Goal: Find contact information: Find contact information

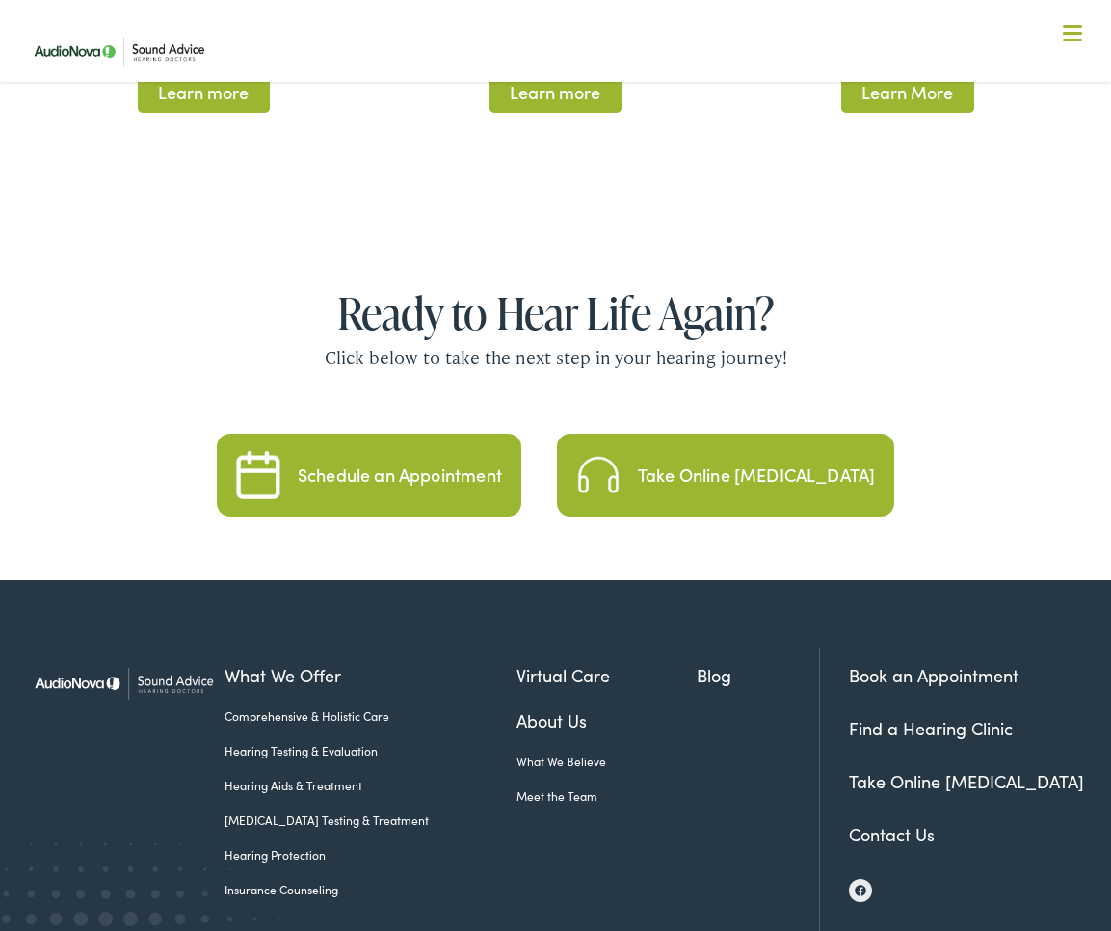
scroll to position [3928, 0]
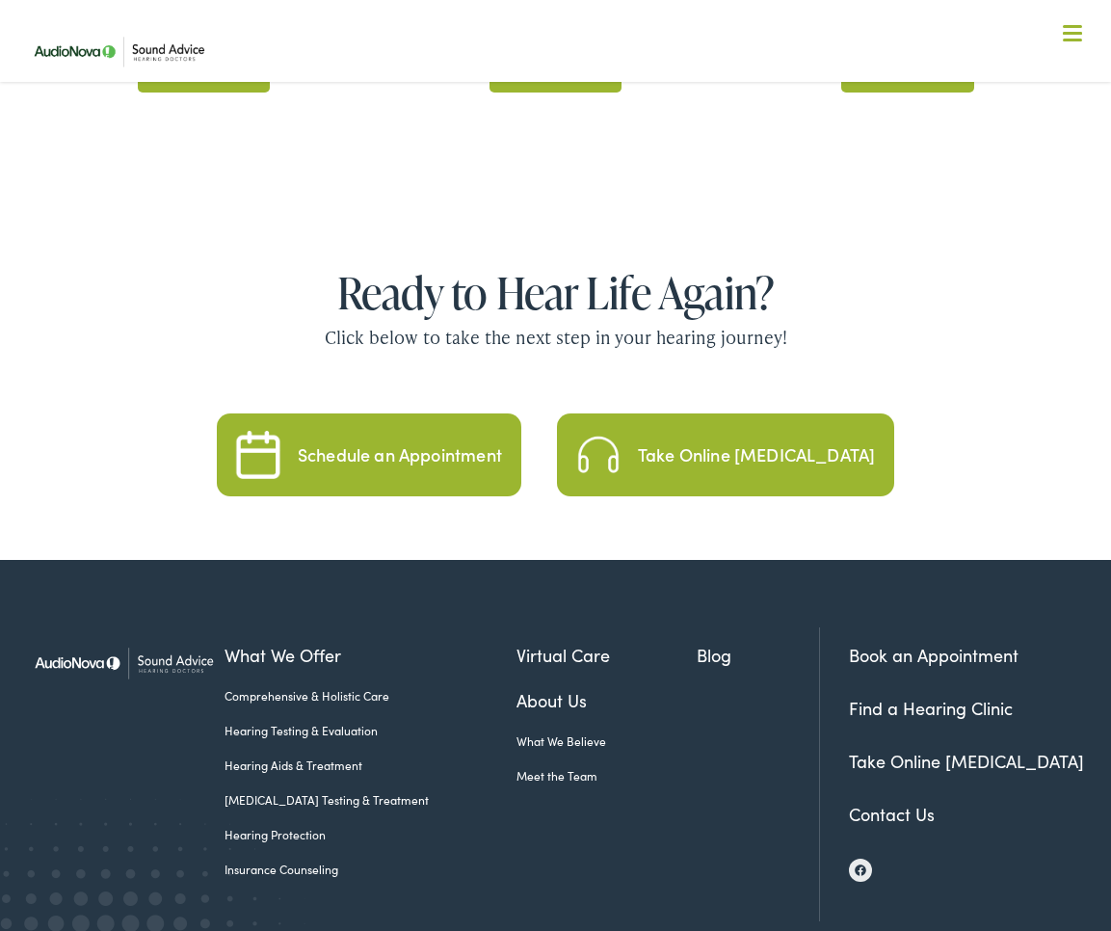
click at [883, 802] on link "Contact Us" at bounding box center [892, 814] width 86 height 24
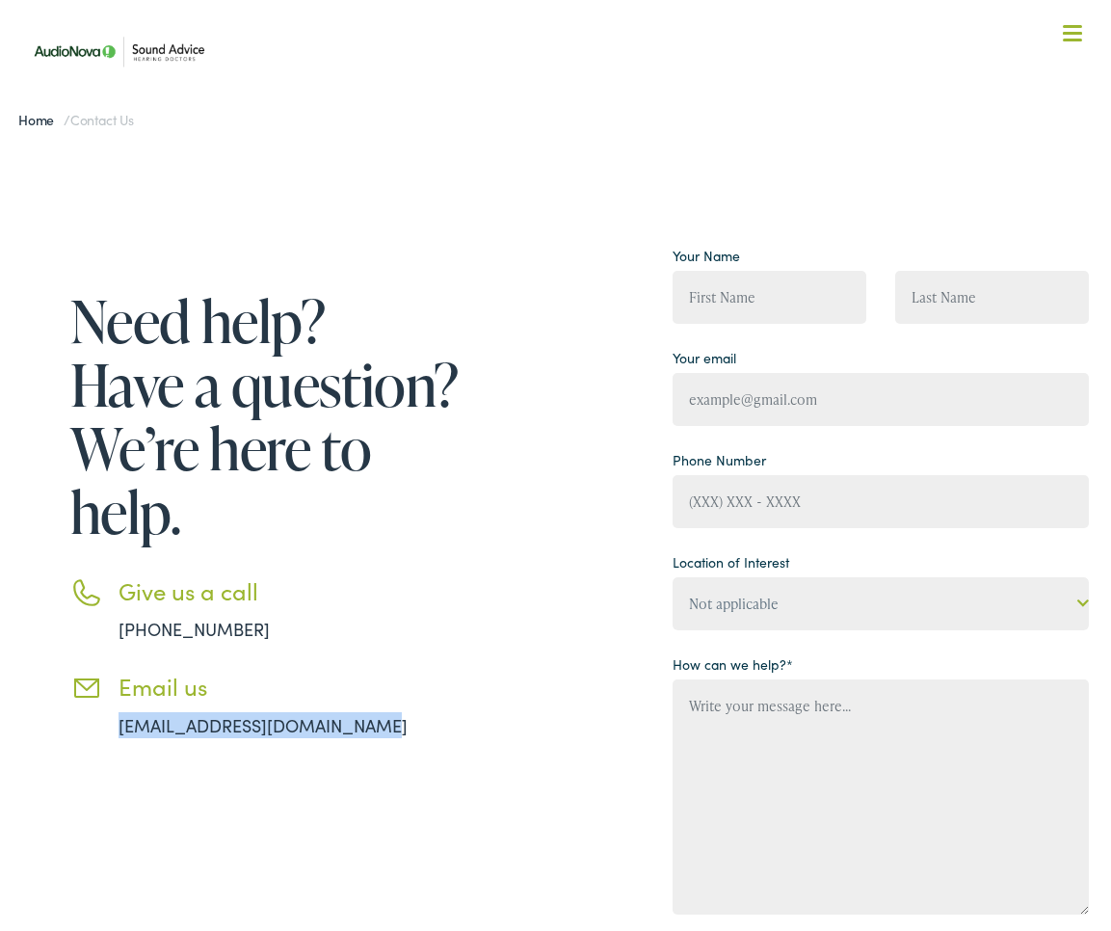
drag, startPoint x: 368, startPoint y: 731, endPoint x: 119, endPoint y: 728, distance: 249.6
click at [119, 728] on li "Email us [EMAIL_ADDRESS][DOMAIN_NAME]" at bounding box center [267, 706] width 395 height 66
copy link "[EMAIL_ADDRESS][DOMAIN_NAME]"
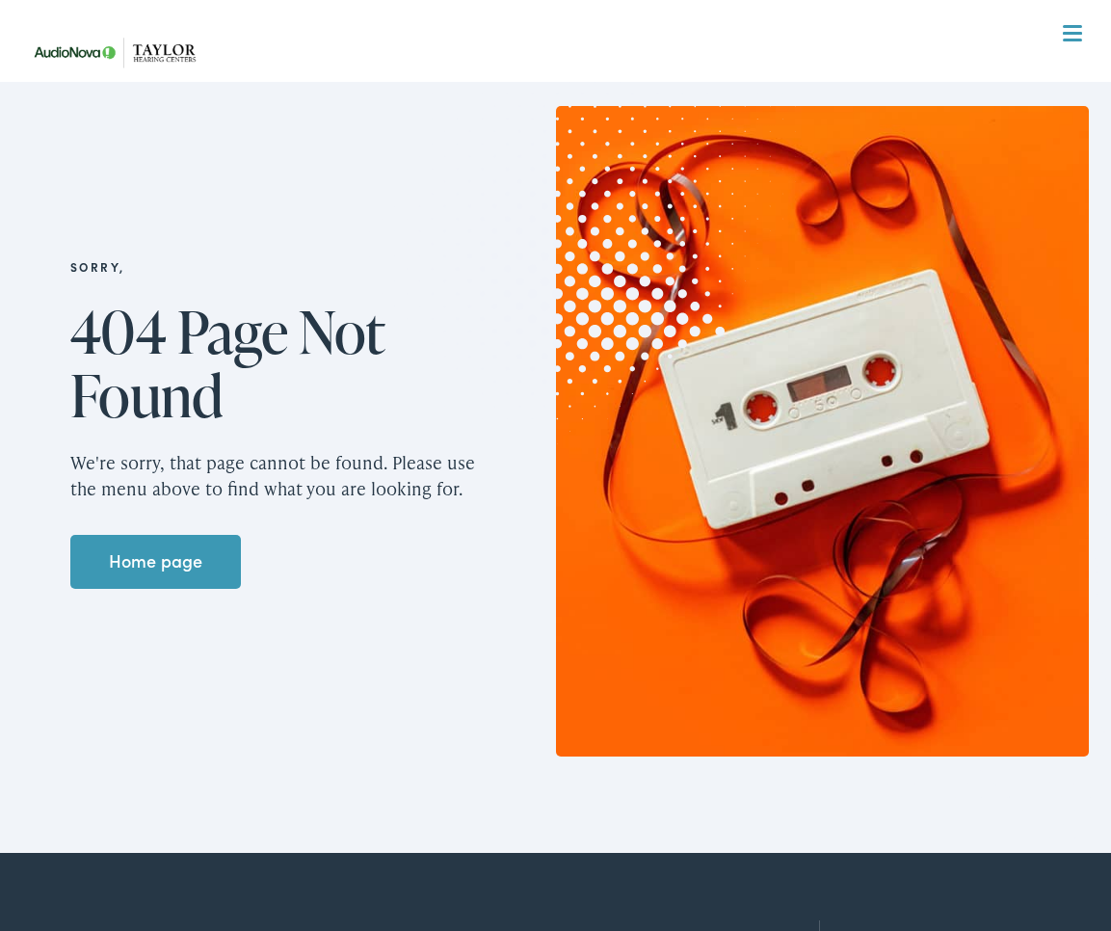
click at [171, 550] on link "Home page" at bounding box center [155, 562] width 171 height 54
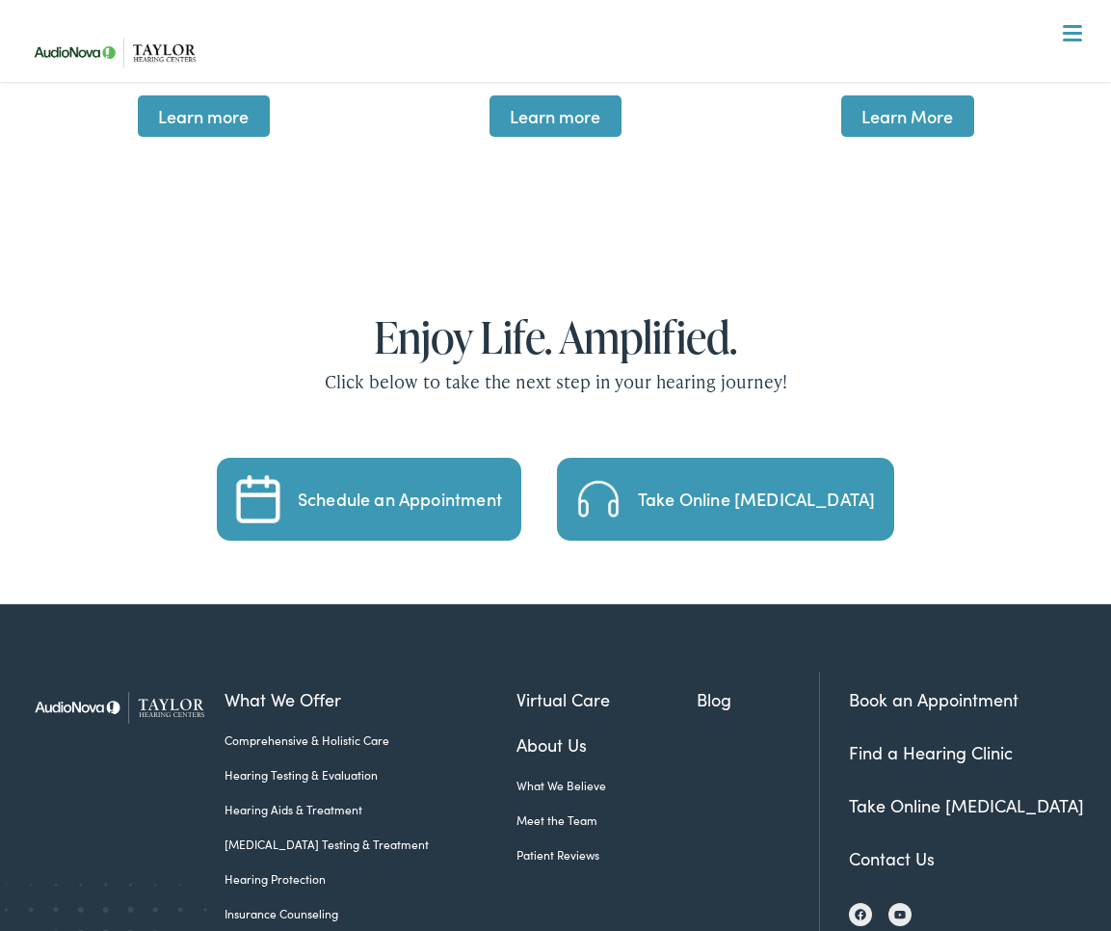
scroll to position [3943, 0]
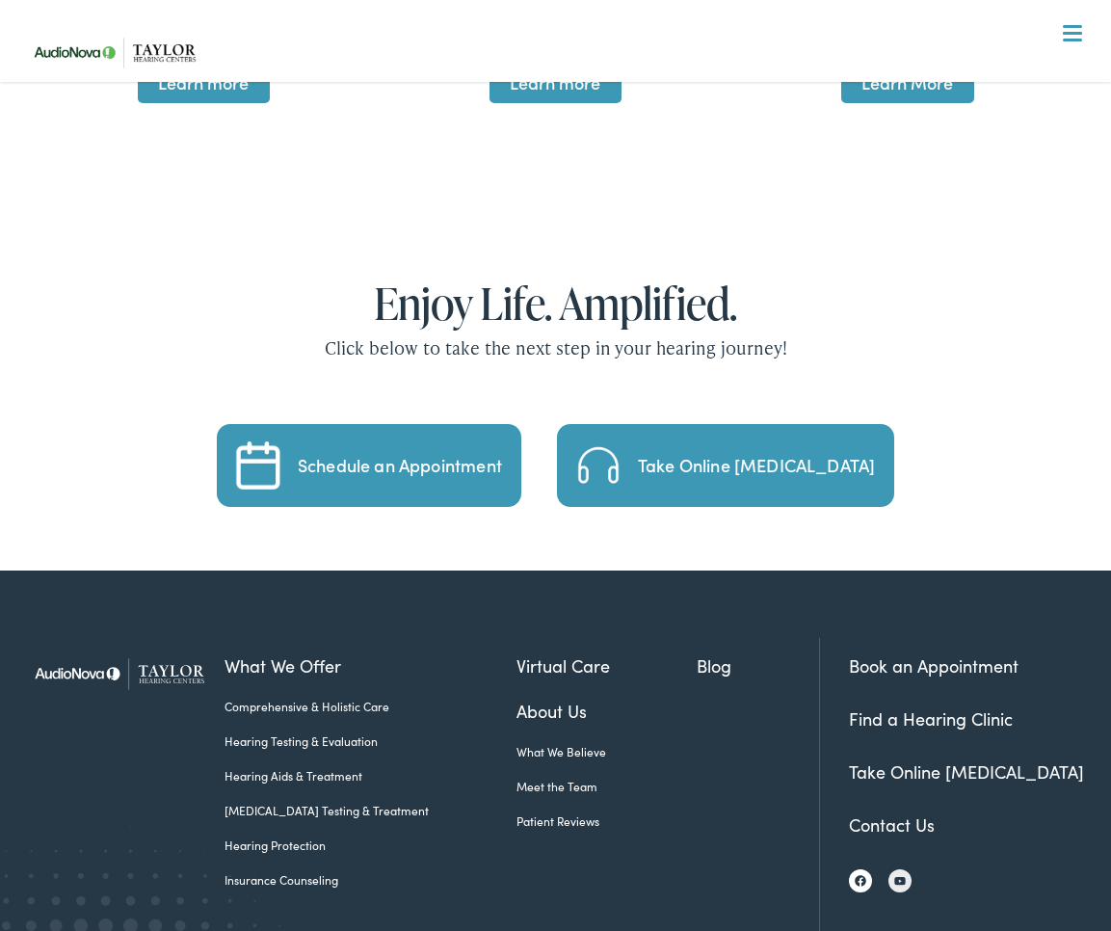
click at [858, 875] on img at bounding box center [861, 881] width 12 height 12
